Goal: Find specific page/section: Find specific page/section

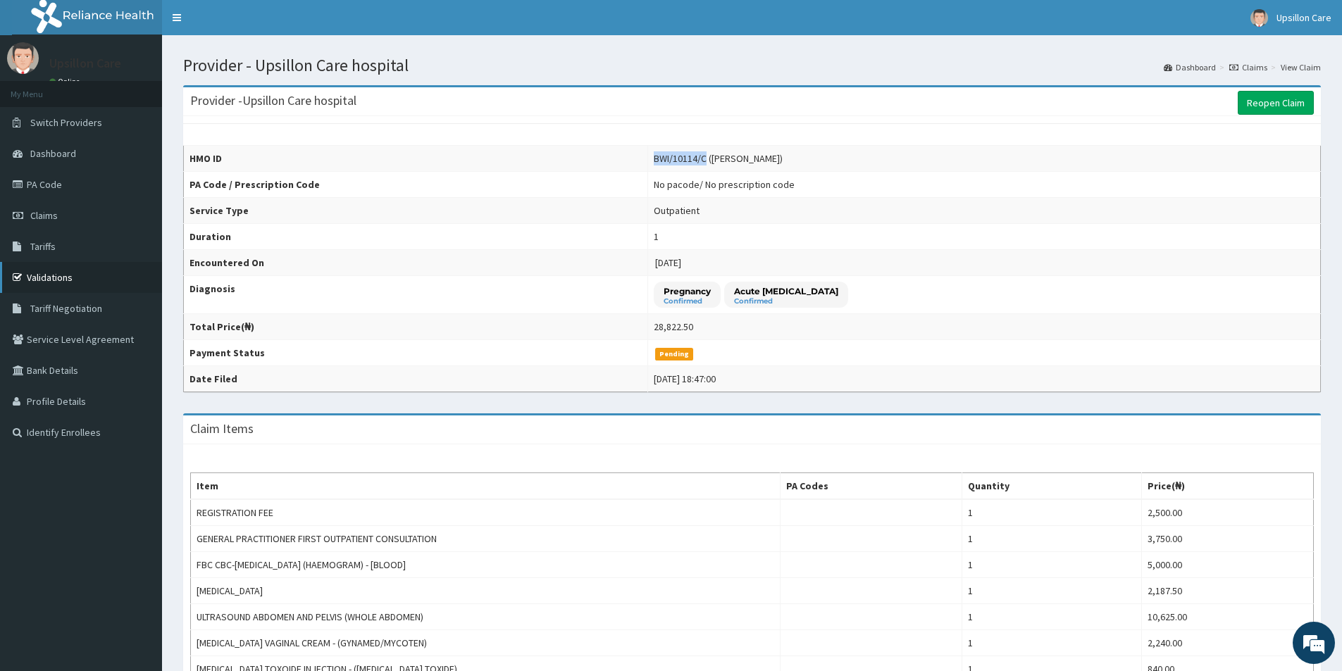
click at [25, 273] on icon at bounding box center [20, 278] width 14 height 10
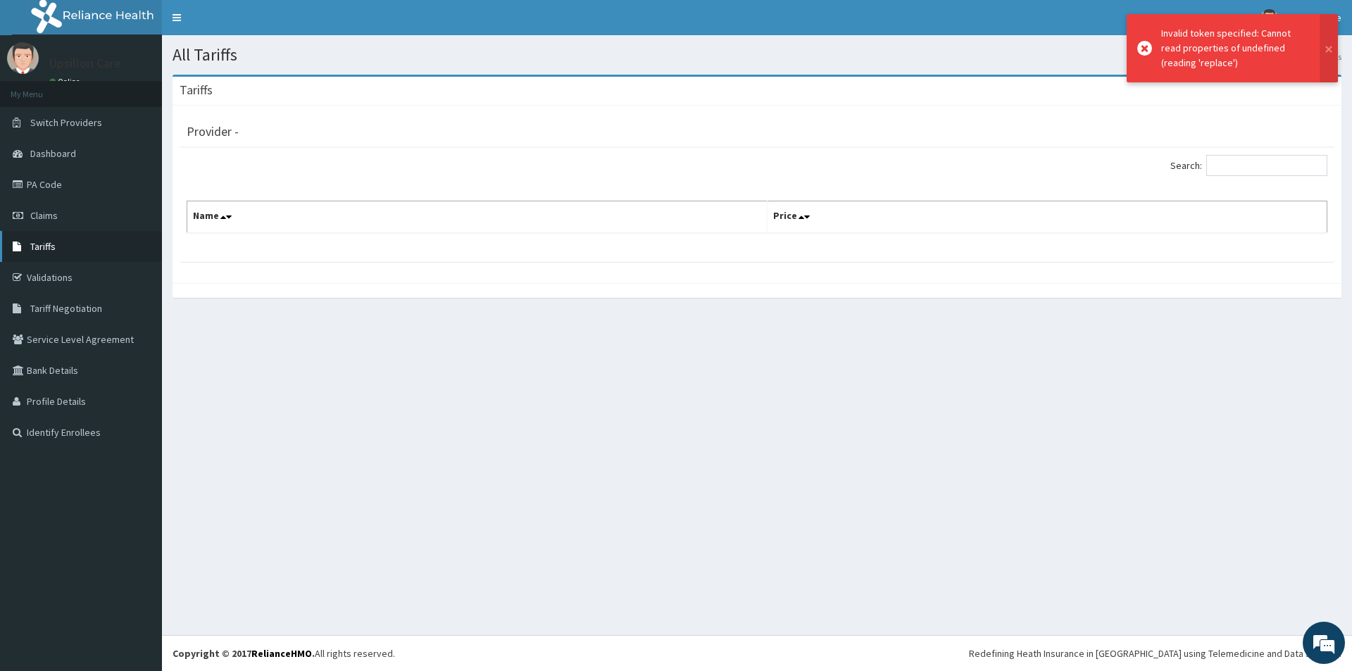
click at [52, 247] on span "Tariffs" at bounding box center [42, 246] width 25 height 13
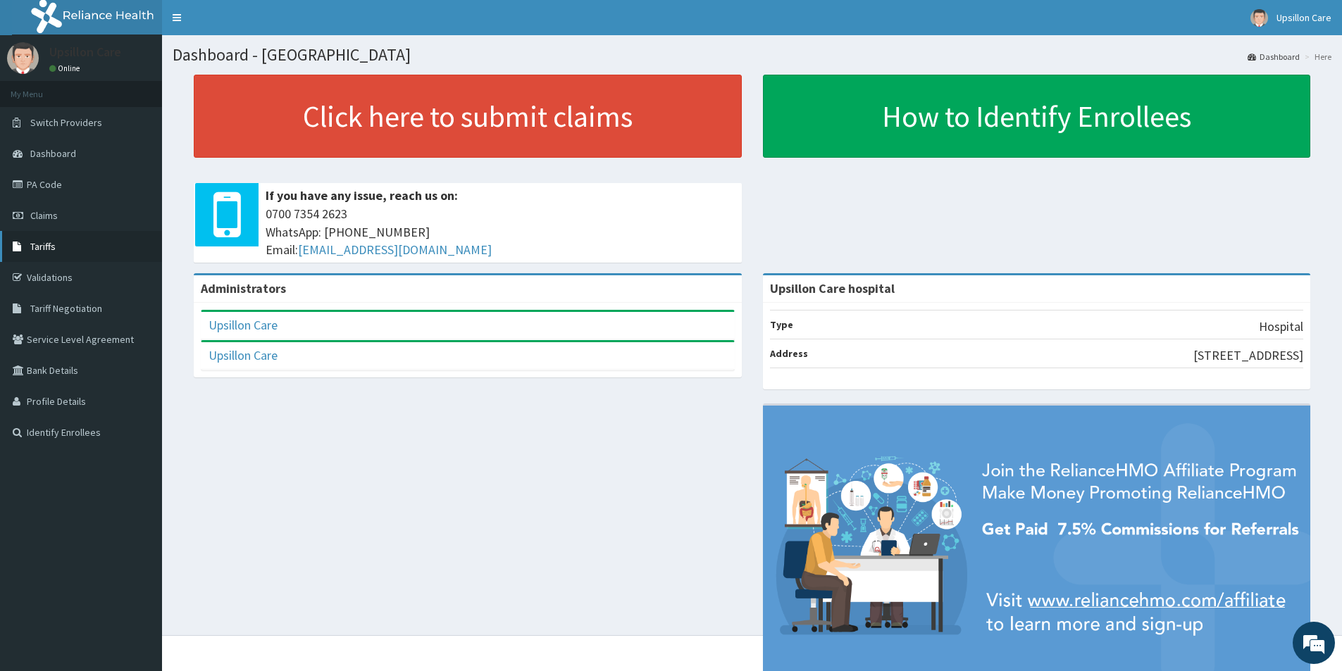
click at [61, 249] on link "Tariffs" at bounding box center [81, 246] width 162 height 31
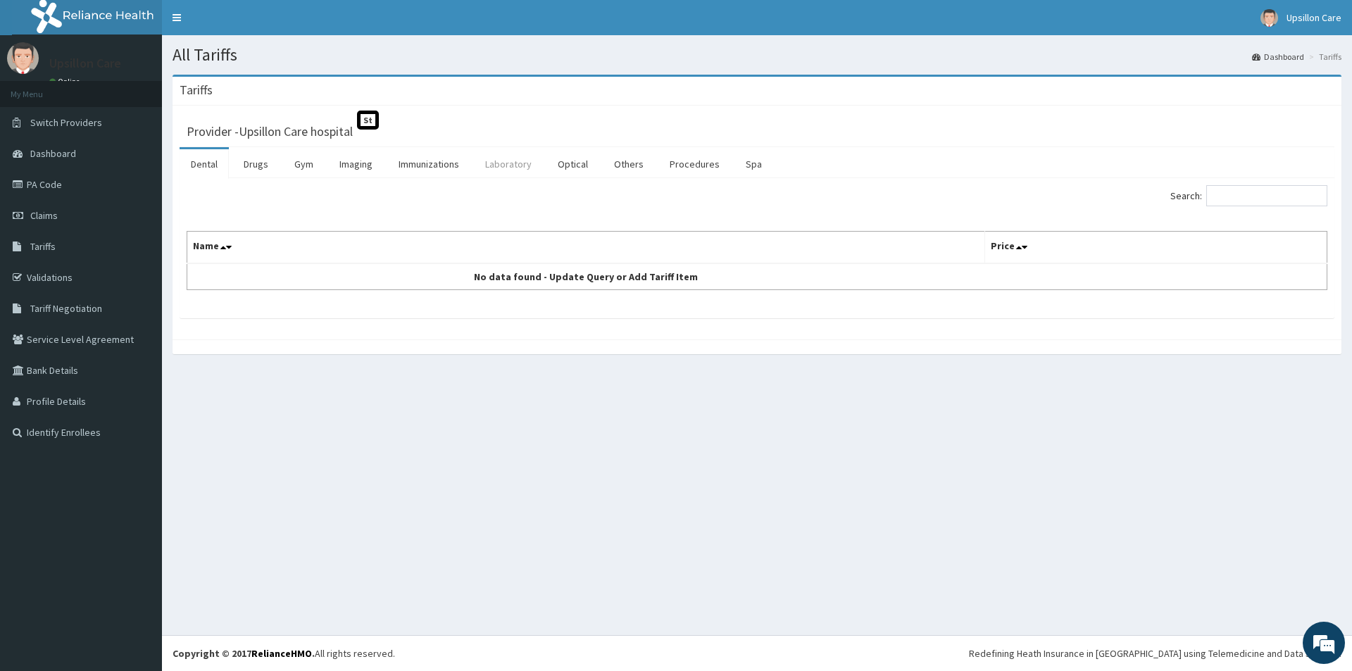
click at [502, 163] on link "Laboratory" at bounding box center [508, 164] width 69 height 30
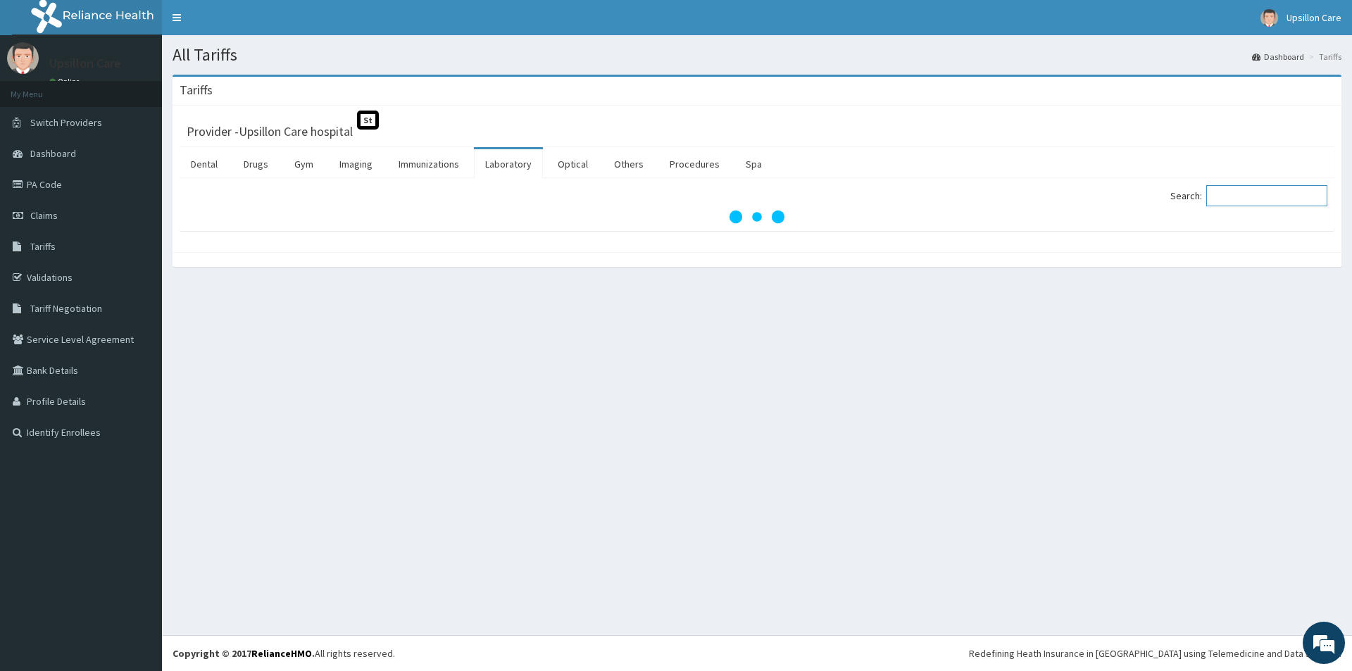
click at [1248, 191] on input "Search:" at bounding box center [1267, 195] width 121 height 21
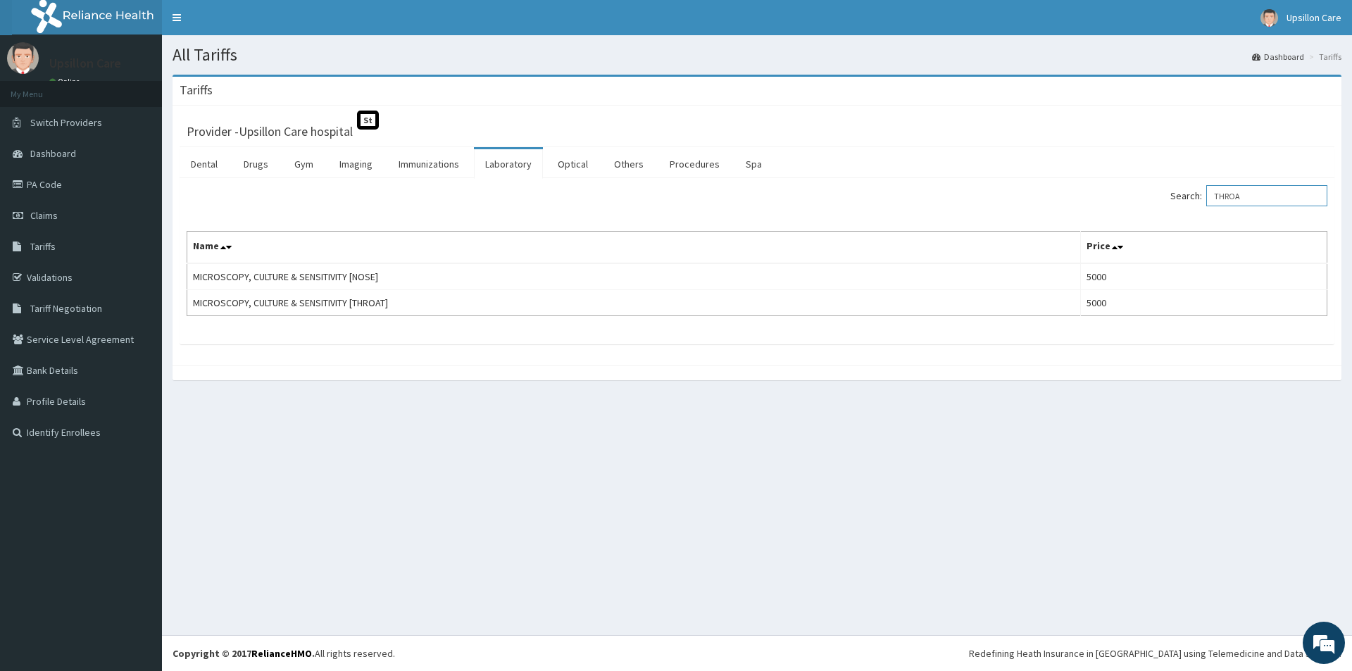
type input "THROA"
